Goal: Navigation & Orientation: Find specific page/section

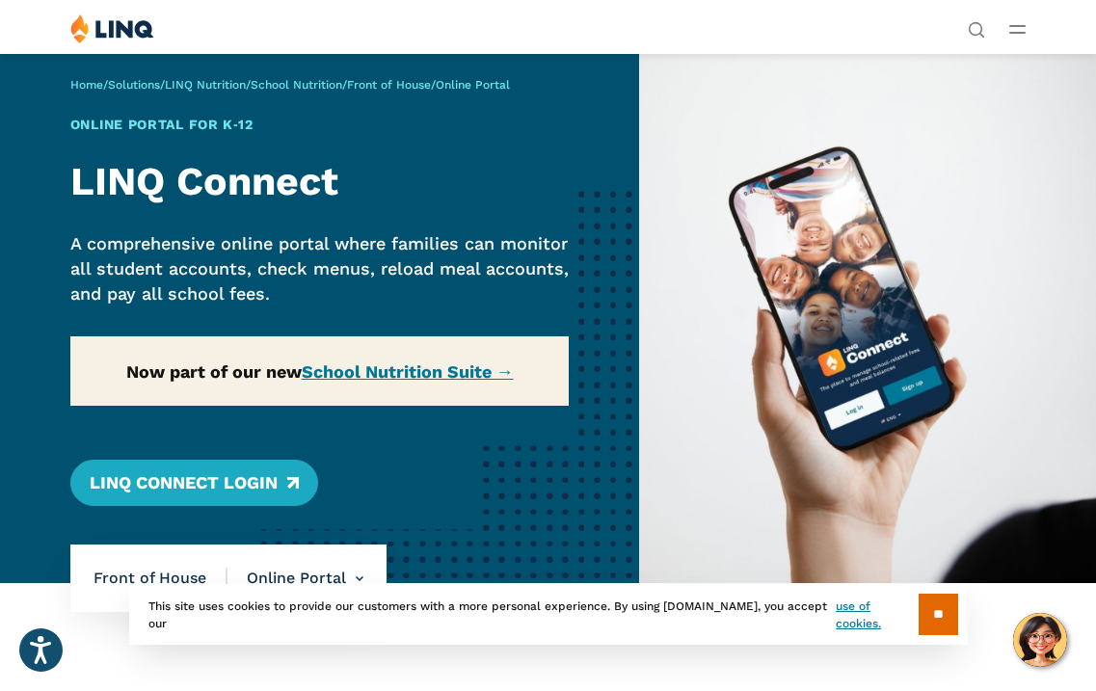
click at [265, 484] on div "Home / Solutions / LINQ Nutrition / School Nutrition / Front of House / Online …" at bounding box center [319, 318] width 639 height 530
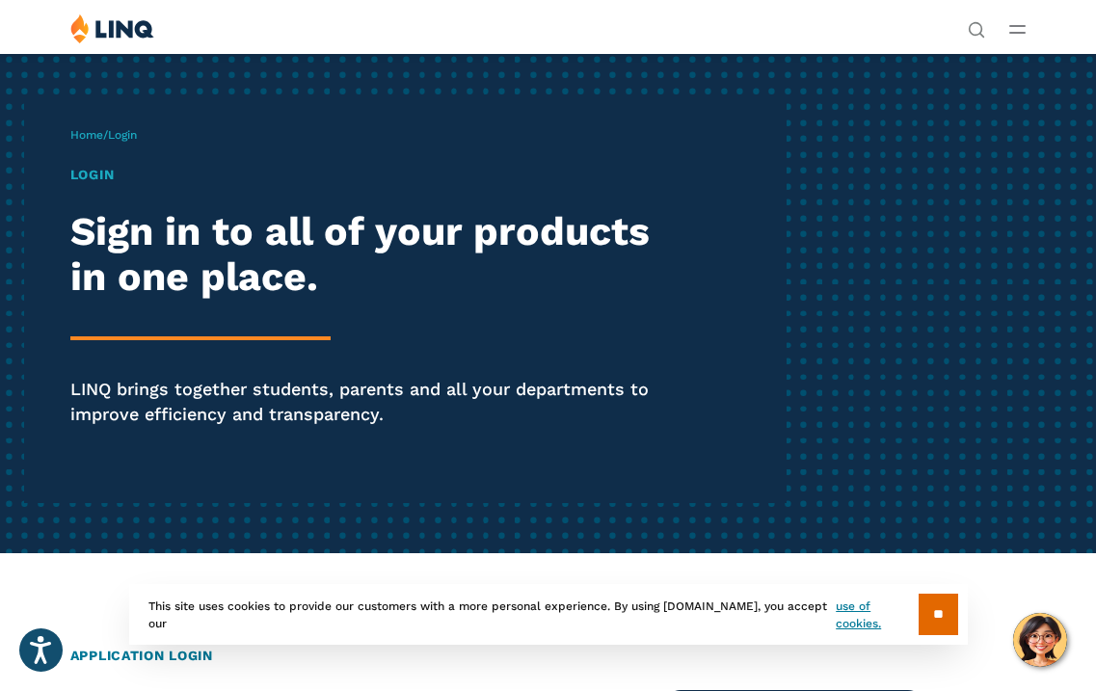
click at [99, 170] on h1 "Login" at bounding box center [371, 175] width 602 height 20
click at [93, 180] on h1 "Login" at bounding box center [371, 175] width 602 height 20
click at [137, 128] on span "Login" at bounding box center [122, 134] width 29 height 13
click at [137, 146] on div "Home / Login Login Sign in to all of your products in one place. LINQ brings to…" at bounding box center [428, 303] width 717 height 400
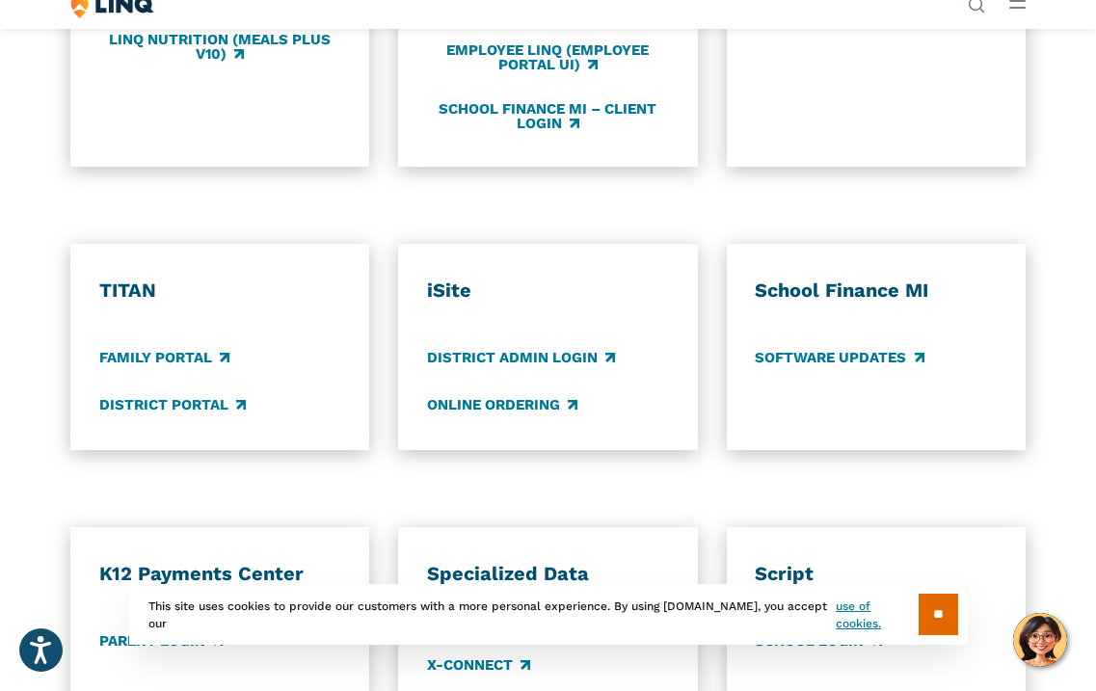
scroll to position [1142, 0]
click at [546, 358] on link "District Admin Login" at bounding box center [521, 356] width 188 height 21
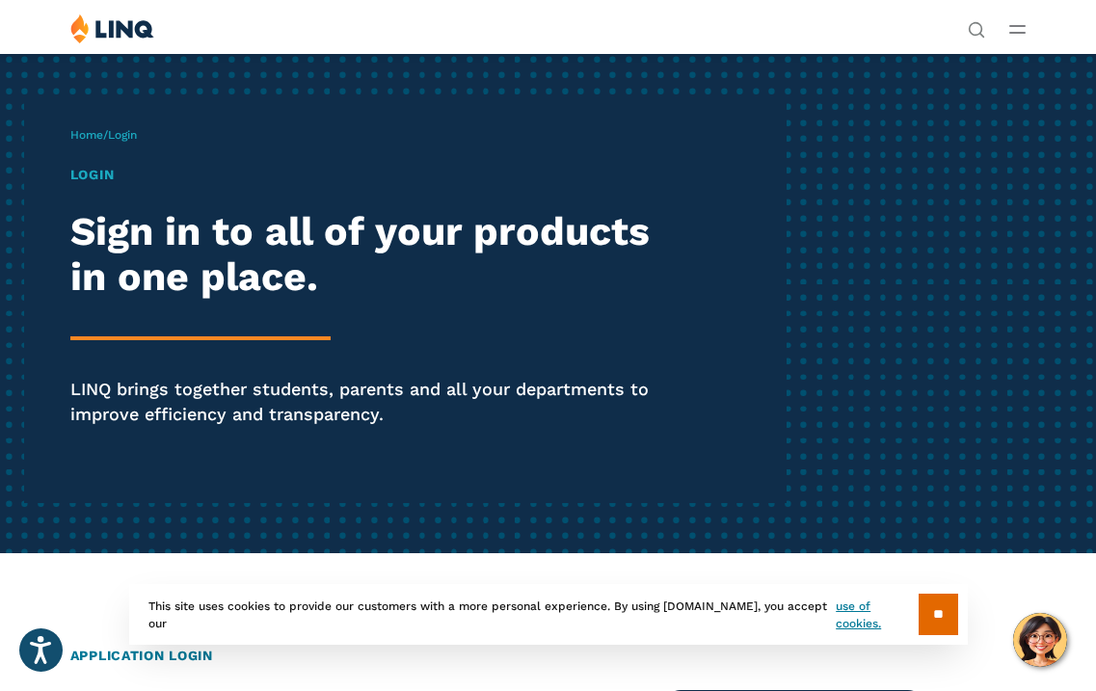
click at [100, 176] on h1 "Login" at bounding box center [371, 175] width 602 height 20
